Goal: Answer question/provide support

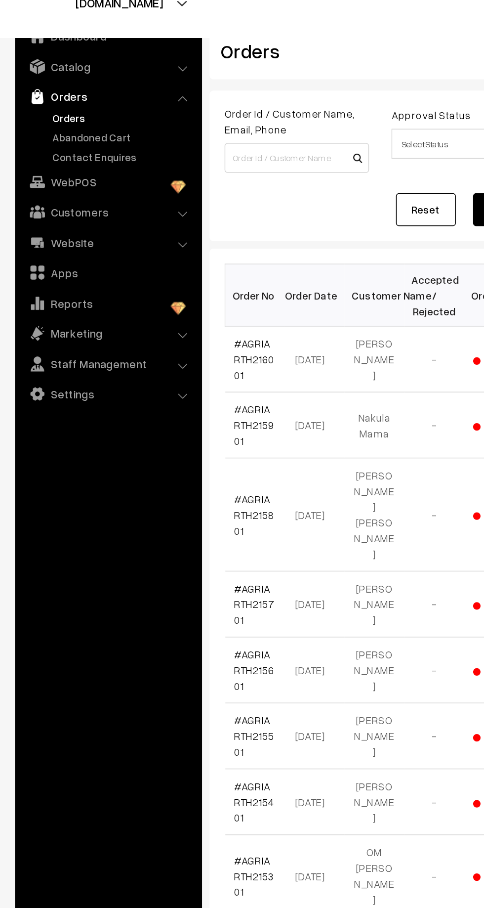
click at [55, 125] on link "Abandoned Cart" at bounding box center [81, 123] width 98 height 10
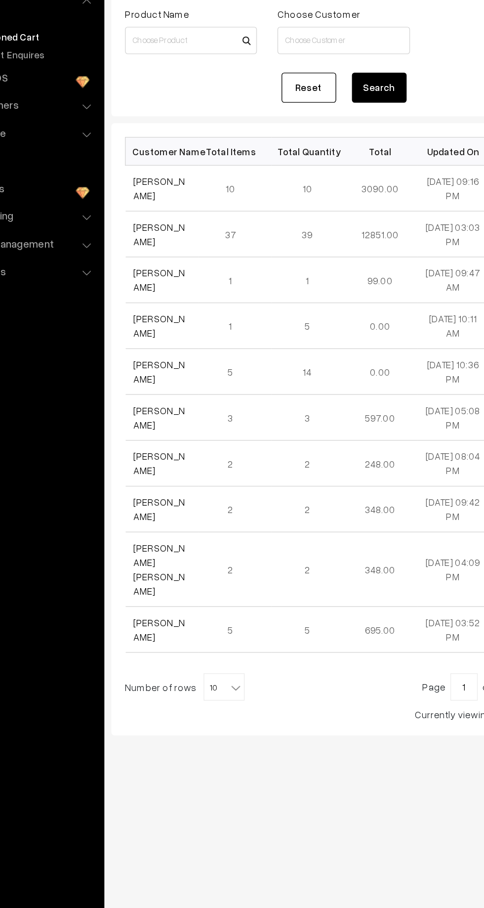
click at [159, 226] on link "[PERSON_NAME]" at bounding box center [173, 232] width 37 height 19
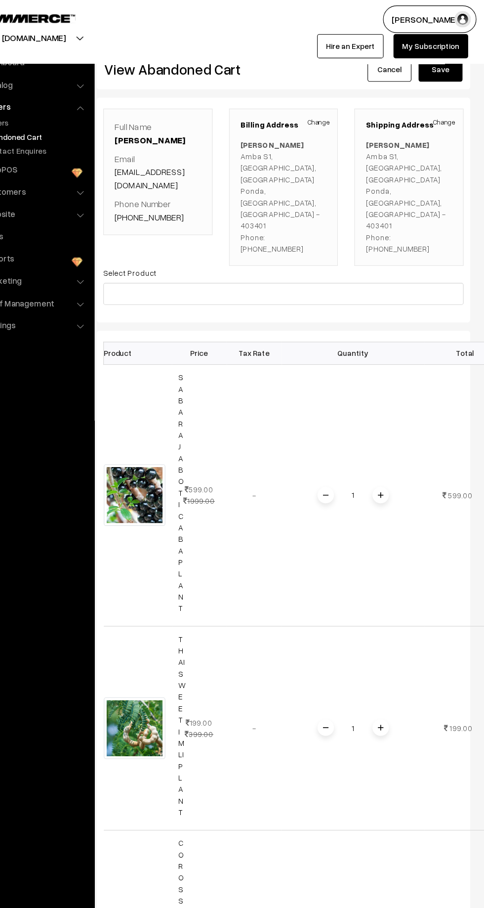
scroll to position [2, 0]
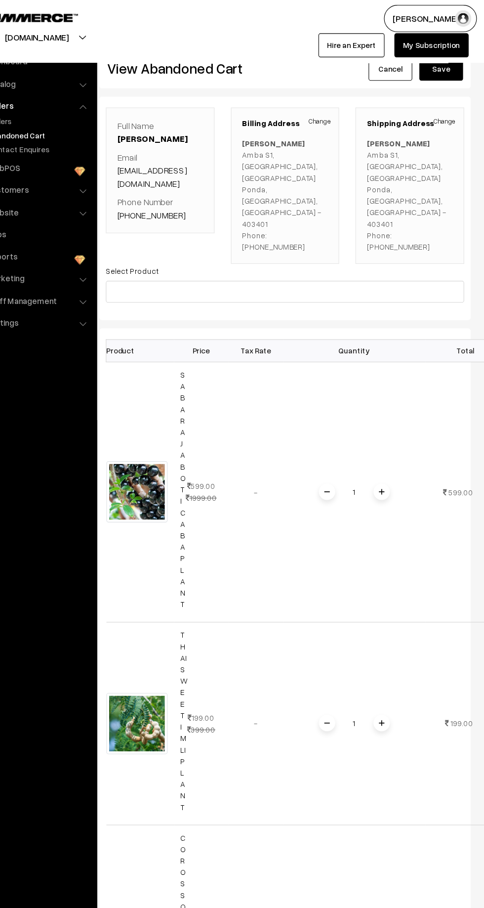
click at [313, 182] on p "Vivek Choudhari Amba S1, Shantivan Complex, Bandora Ponda, Goa, India - 403401 …" at bounding box center [304, 177] width 78 height 104
click at [184, 190] on link "+91 9561034340" at bounding box center [183, 195] width 62 height 10
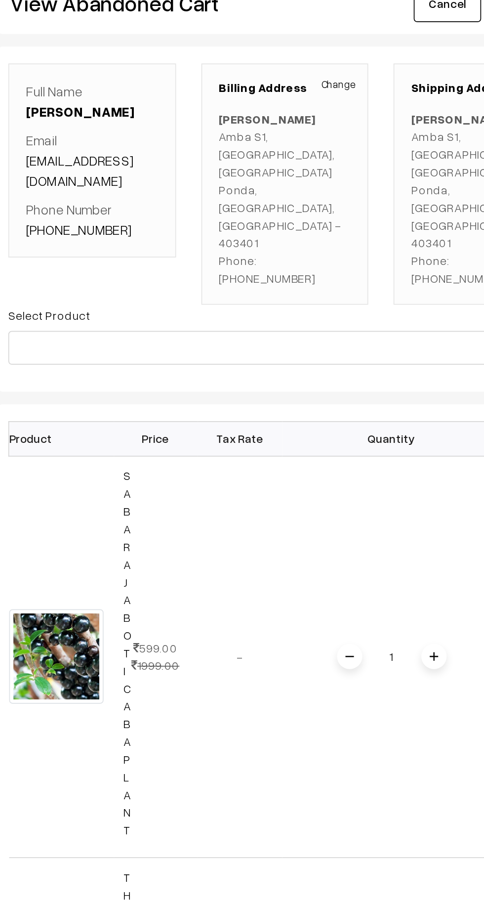
click at [284, 142] on p "Vivek Choudhari Amba S1, Shantivan Complex, Bandora Ponda, Goa, India - 403401 …" at bounding box center [301, 177] width 78 height 104
click at [330, 160] on p "Vivek Choudhari Amba S1, Shantivan Complex, Bandora Ponda, Goa, India - 403401 …" at bounding box center [301, 177] width 78 height 104
copy b "[PERSON_NAME]"
